Goal: Task Accomplishment & Management: Manage account settings

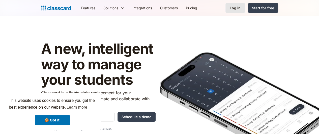
click at [240, 7] on div "Log in" at bounding box center [235, 7] width 11 height 5
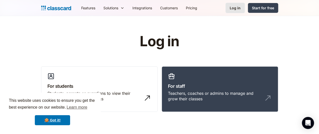
click at [240, 7] on div "Log in" at bounding box center [235, 7] width 11 height 5
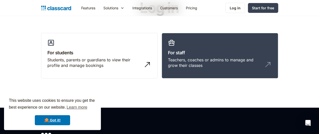
scroll to position [42, 0]
